Goal: Information Seeking & Learning: Learn about a topic

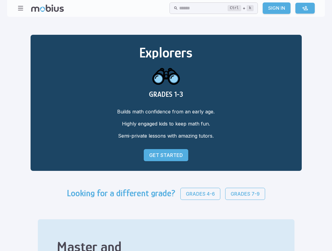
click at [286, 11] on link "Sign In" at bounding box center [277, 8] width 28 height 12
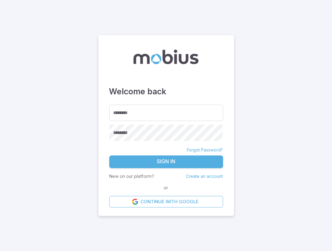
type input "**********"
click at [170, 159] on button "Sign In" at bounding box center [166, 162] width 114 height 13
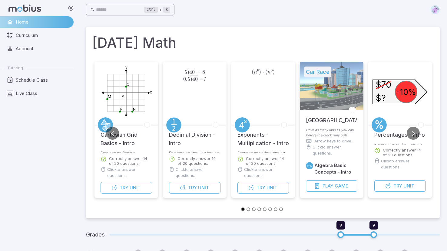
click at [123, 13] on input "text" at bounding box center [120, 10] width 48 height 12
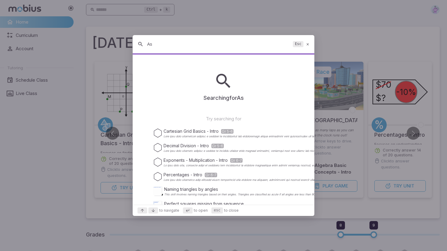
type input "A"
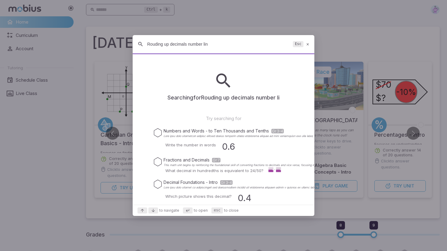
type input "Rouding up decimals number line"
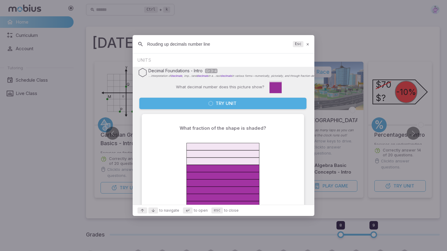
click at [306, 42] on icon at bounding box center [308, 44] width 4 height 5
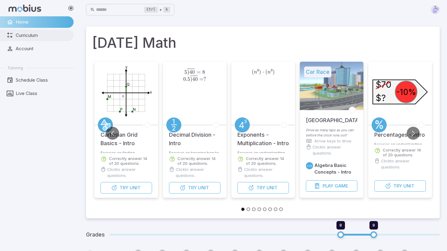
click at [15, 38] on link "Curriculum" at bounding box center [37, 36] width 74 height 12
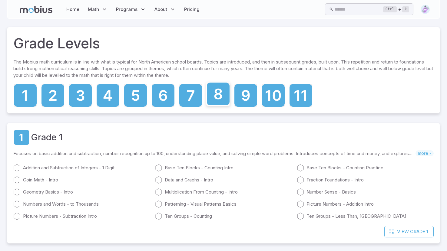
click at [207, 105] on link at bounding box center [218, 94] width 24 height 24
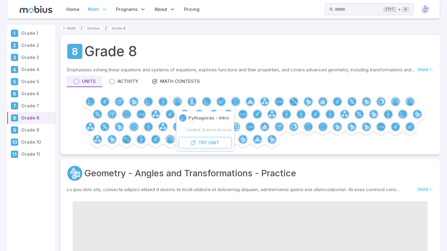
scroll to position [12, 0]
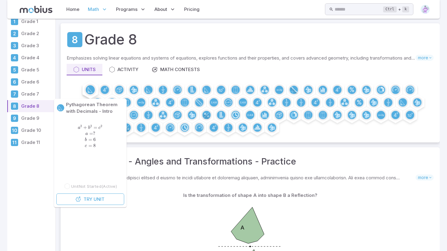
click at [91, 89] on circle at bounding box center [90, 89] width 9 height 9
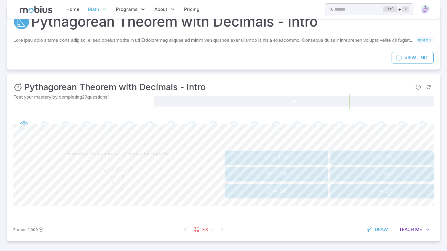
scroll to position [30, 0]
click at [293, 187] on span "c 2 = 36" at bounding box center [276, 191] width 99 height 8
click at [332, 228] on span "Teach" at bounding box center [406, 229] width 15 height 7
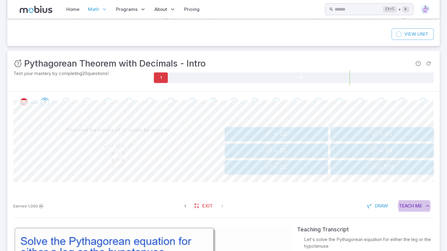
scroll to position [75, 0]
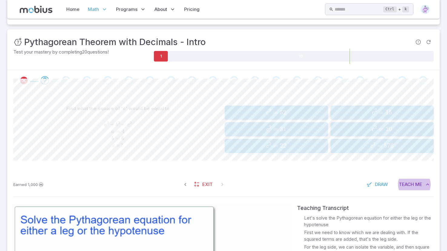
click at [300, 129] on span "c 2 = 31" at bounding box center [276, 129] width 99 height 8
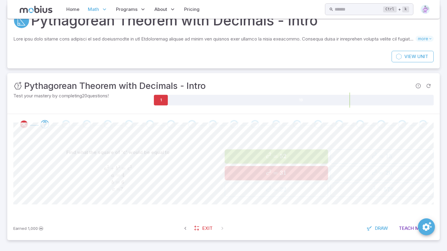
scroll to position [30, 0]
